Goal: Submit feedback/report problem: Submit feedback/report problem

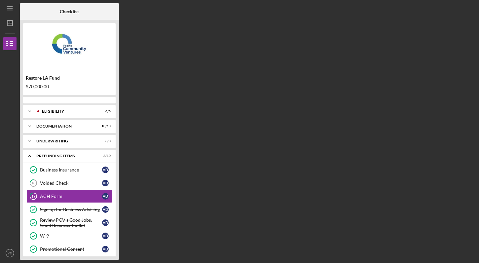
scroll to position [16, 0]
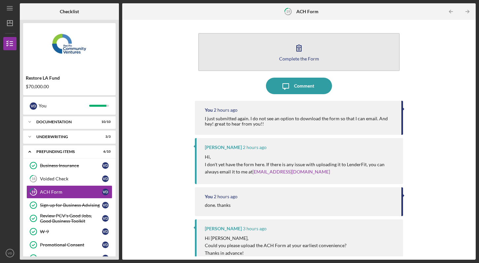
click at [295, 55] on icon "button" at bounding box center [299, 48] width 17 height 17
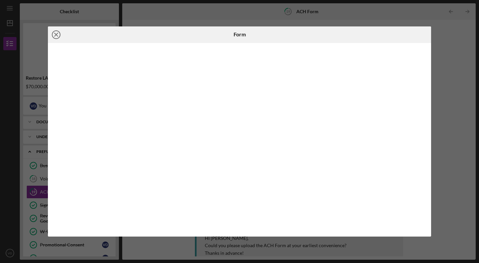
click at [57, 33] on line at bounding box center [56, 34] width 3 height 3
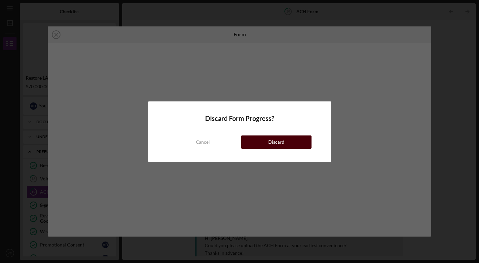
click at [277, 143] on div "Discard" at bounding box center [276, 141] width 16 height 13
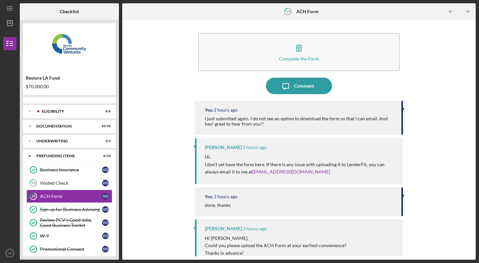
scroll to position [16, 0]
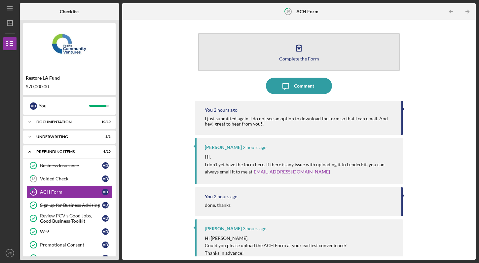
click at [294, 55] on icon "button" at bounding box center [299, 48] width 17 height 17
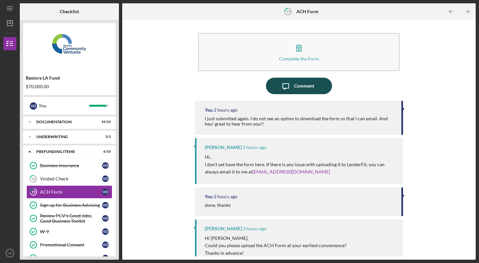
click at [296, 87] on div "Comment" at bounding box center [304, 86] width 20 height 17
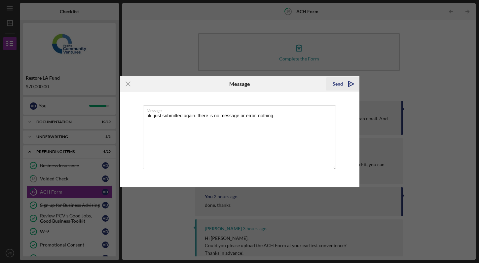
type textarea "ok. just submitted again. there is no message or error. nothing."
click at [335, 84] on div "Send" at bounding box center [338, 83] width 10 height 13
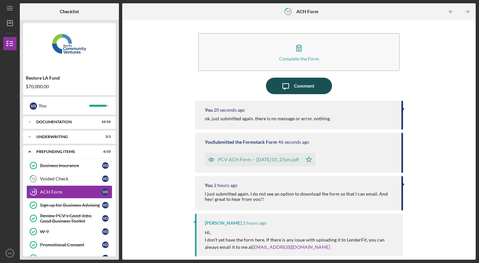
click at [294, 87] on div "Comment" at bounding box center [304, 86] width 20 height 17
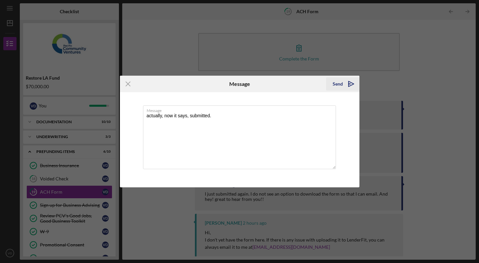
type textarea "actually, now it says, submitted."
click at [339, 84] on div "Send" at bounding box center [338, 83] width 10 height 13
